Goal: Information Seeking & Learning: Understand process/instructions

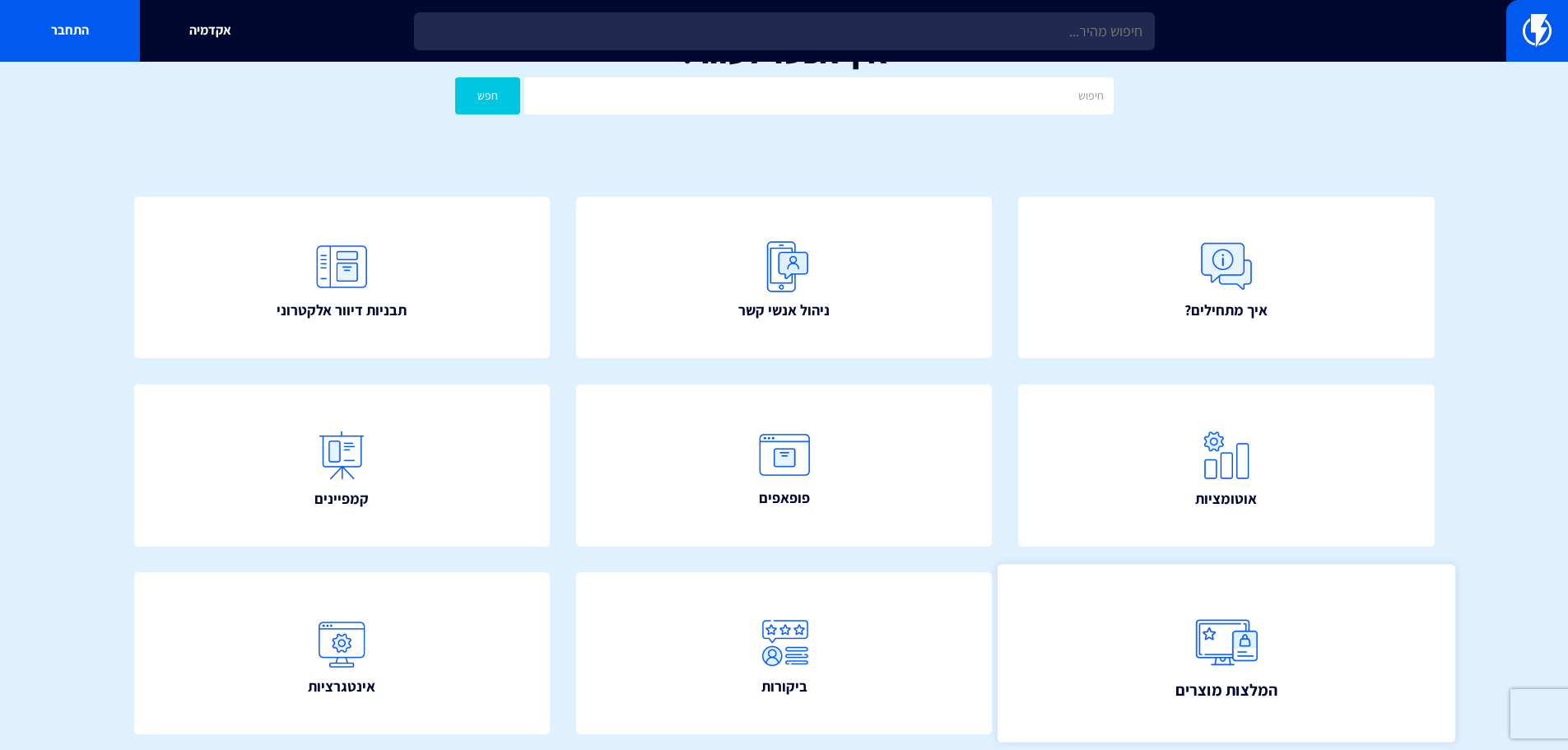
scroll to position [247, 0]
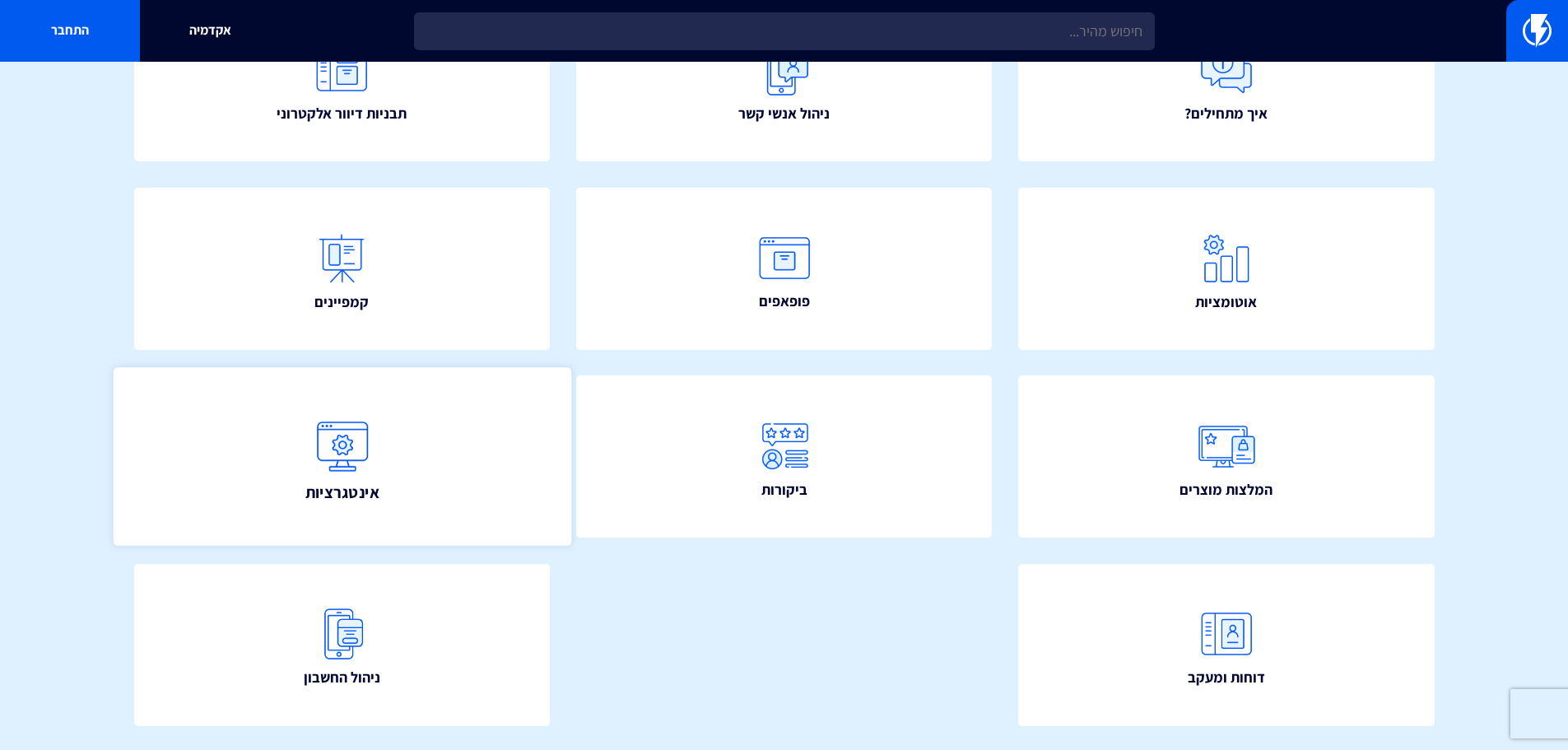
click at [357, 474] on img at bounding box center [341, 445] width 72 height 72
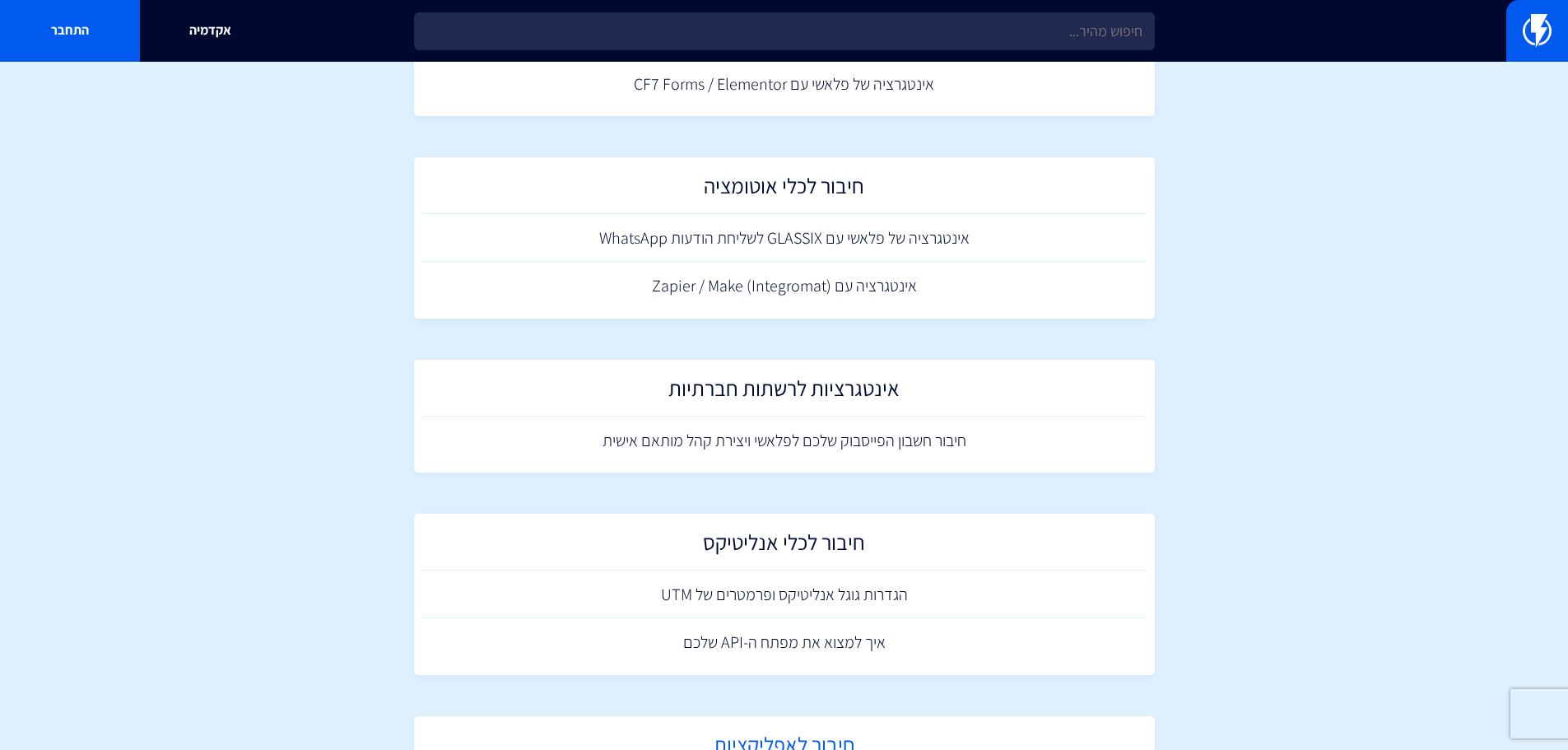
scroll to position [1810, 0]
click at [1333, 459] on section "מרכז תמיכה אינטגרציות מדריך התחברות ל-WhatsApp Business API דרך פלאשי חיבור לאת…" at bounding box center [784, 84] width 1568 height 3665
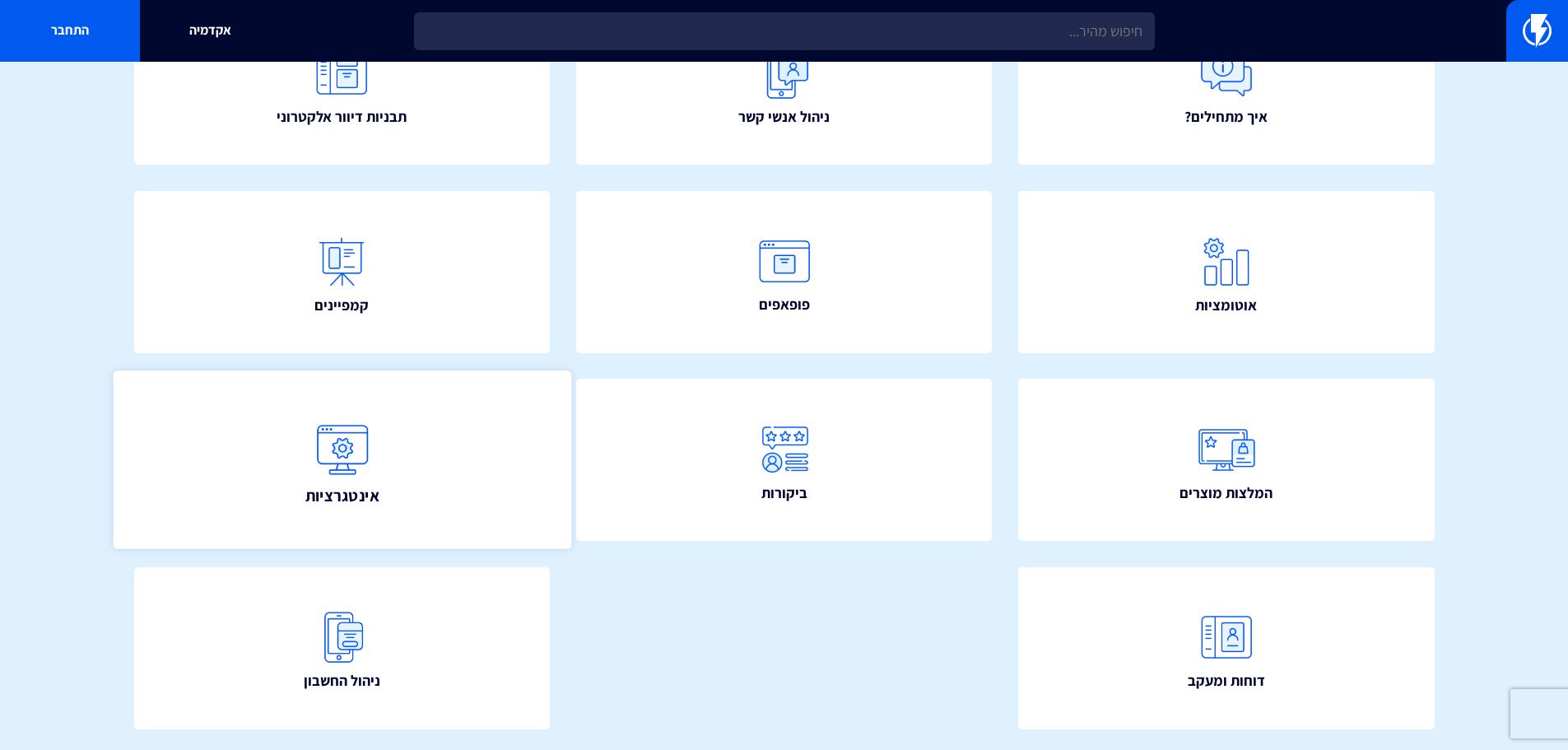
scroll to position [247, 0]
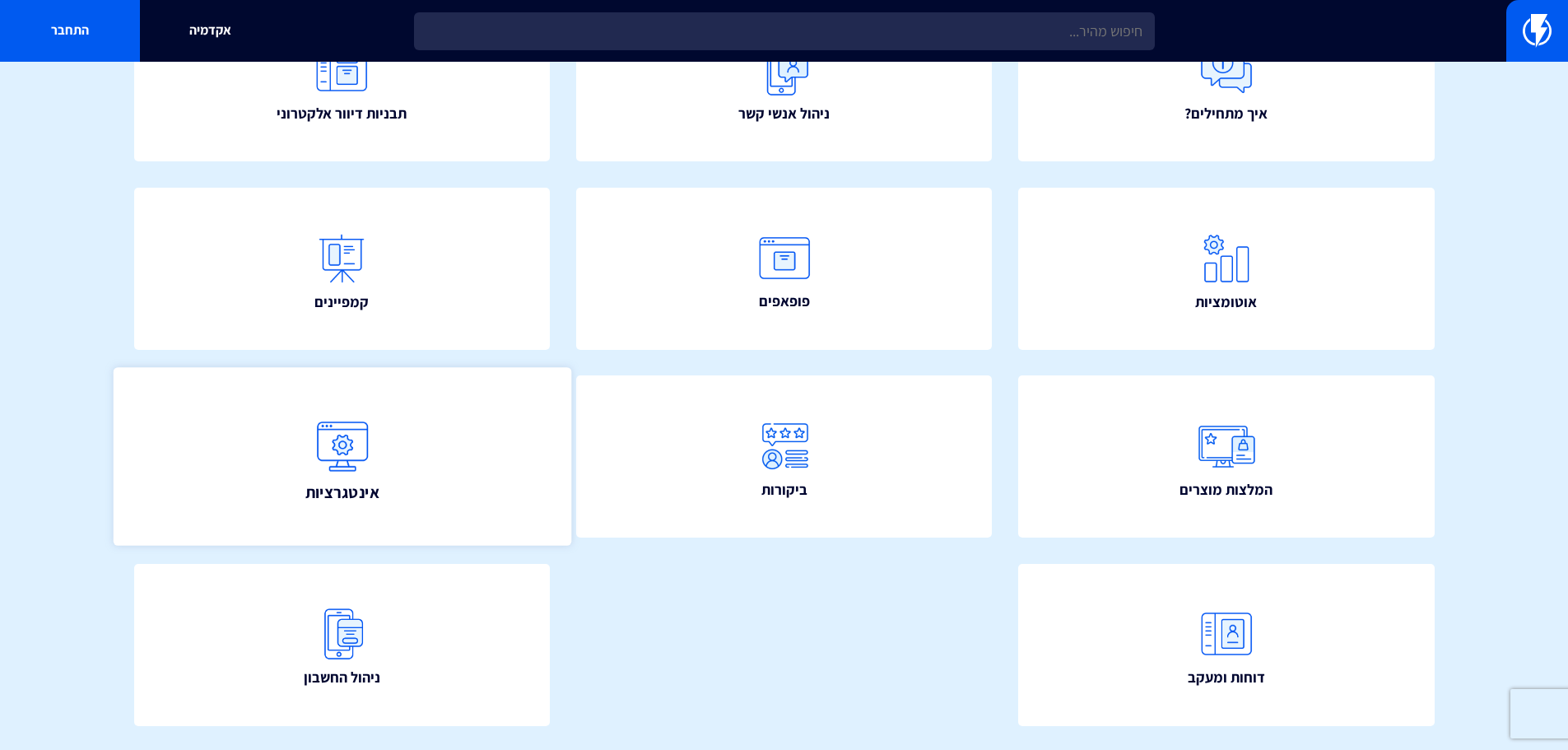
click at [379, 460] on link "אינטגרציות" at bounding box center [341, 457] width 457 height 178
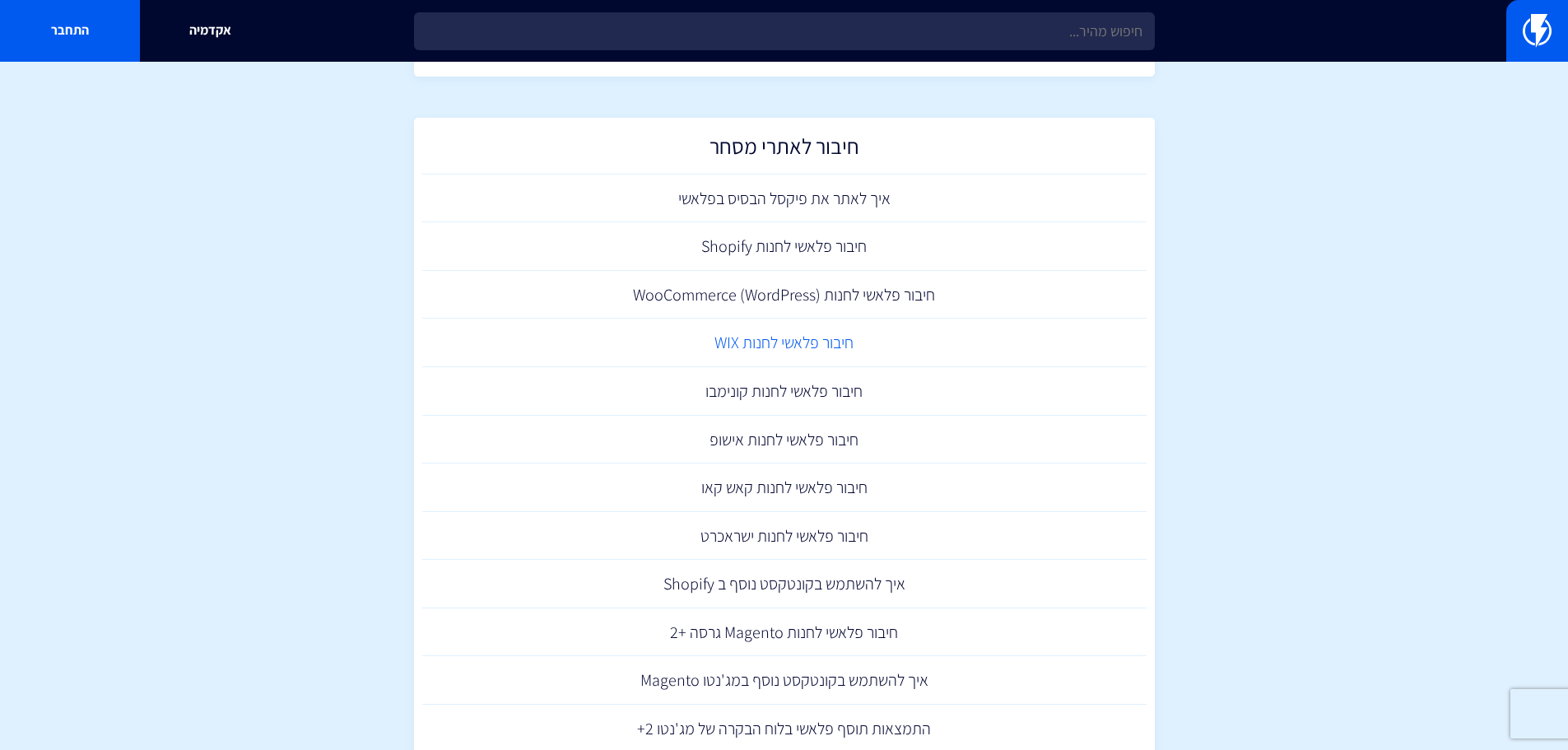
scroll to position [165, 0]
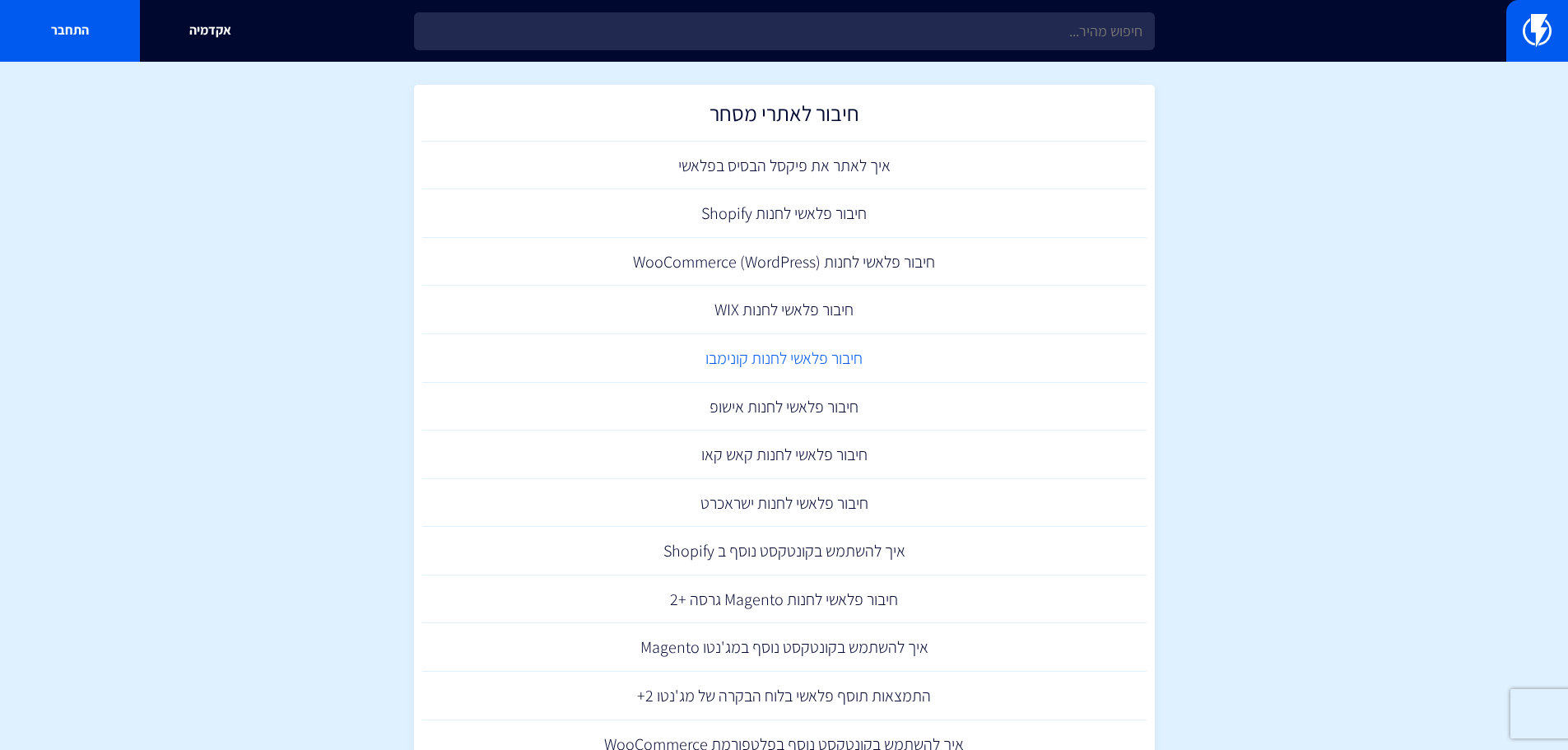
click at [826, 361] on link "חיבור פלאשי לחנות קונימבו" at bounding box center [784, 358] width 725 height 48
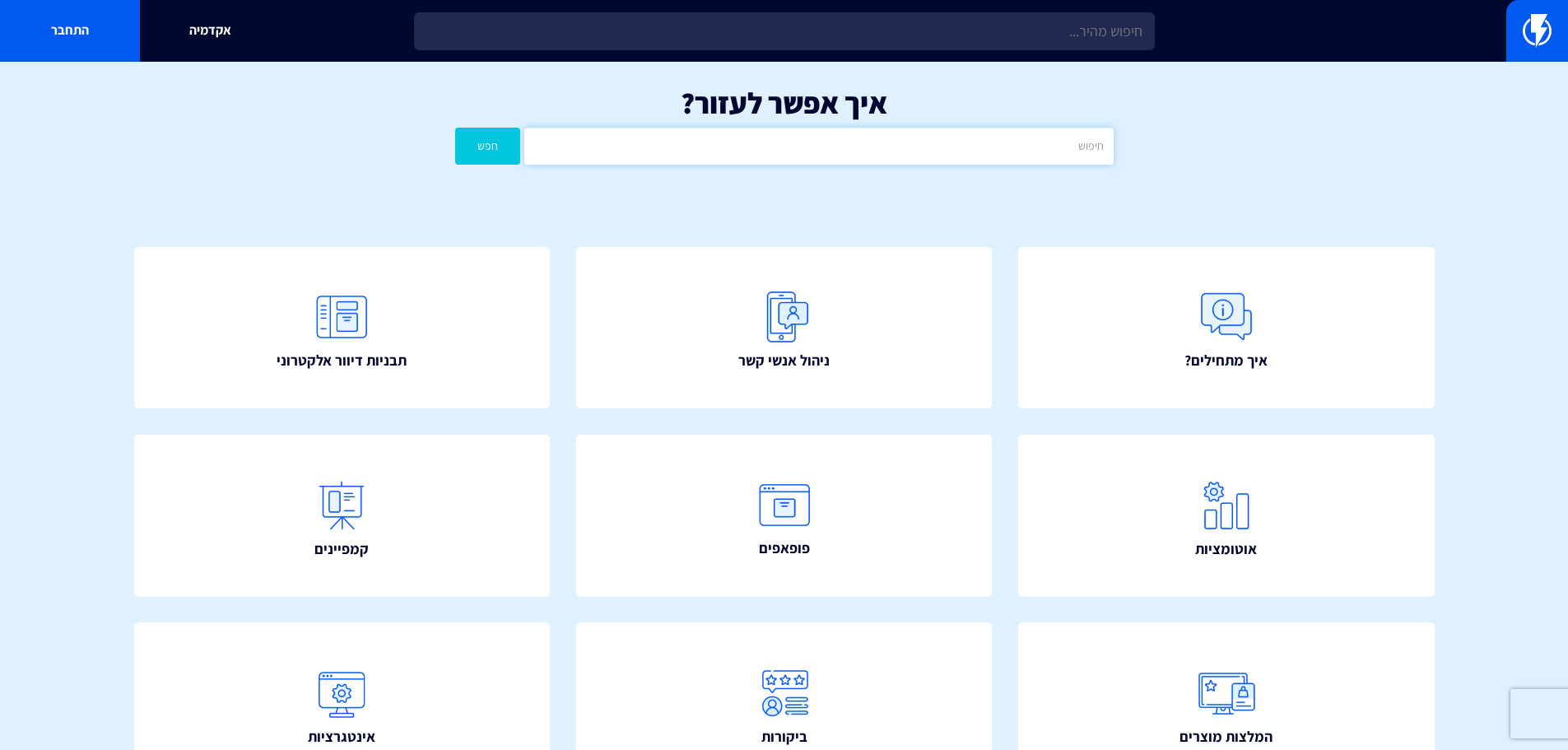
click at [759, 150] on input "text" at bounding box center [819, 146] width 589 height 37
type input "e"
type input "קופונים"
click at [455, 128] on button "חפש" at bounding box center [487, 146] width 66 height 37
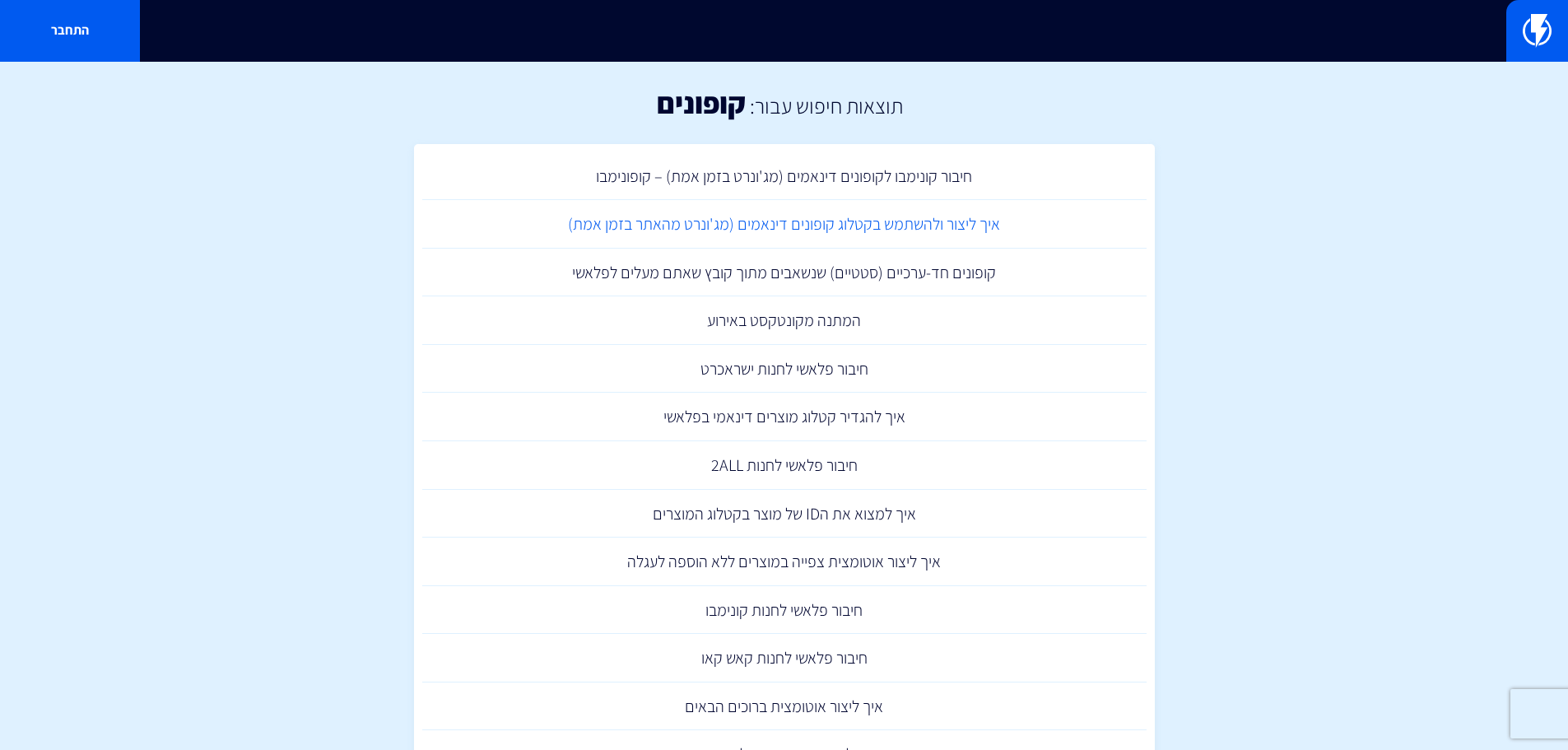
click at [947, 224] on link "איך ליצור ולהשתמש בקטלוג קופונים דינאמים (מג'ונרט מהאתר בזמן אמת)" at bounding box center [784, 224] width 725 height 48
